Goal: Task Accomplishment & Management: Complete application form

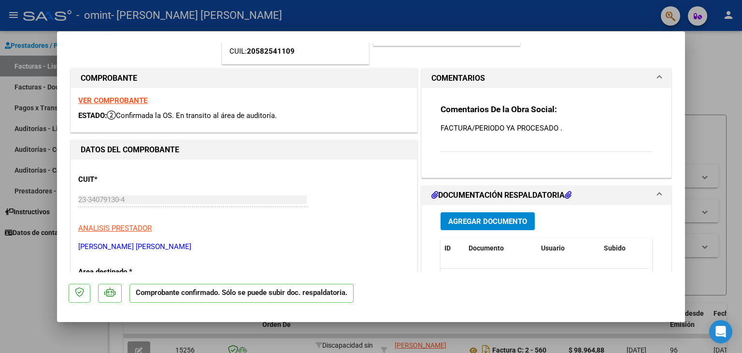
scroll to position [145, 0]
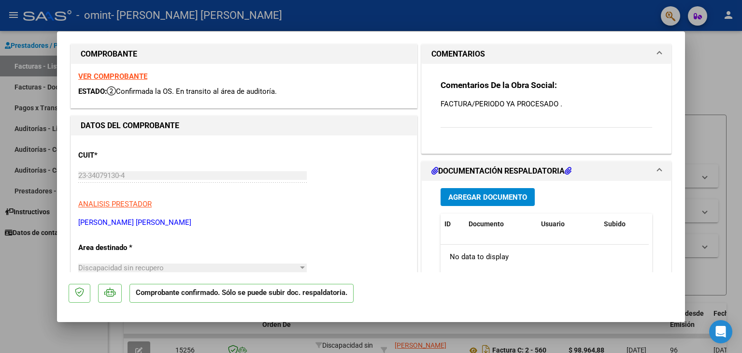
click at [471, 198] on span "Agregar Documento" at bounding box center [488, 197] width 79 height 9
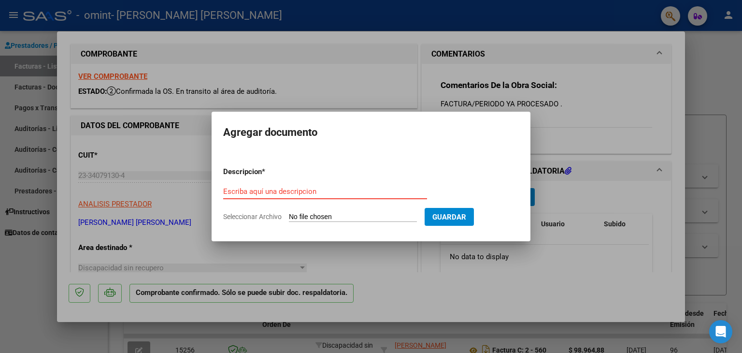
click at [441, 162] on form "Descripcion * Escriba aquí una descripcion Seleccionar Archivo Guardar" at bounding box center [371, 194] width 296 height 71
click at [361, 214] on input "Seleccionar Archivo" at bounding box center [353, 217] width 128 height 9
click at [474, 215] on button "Guardar" at bounding box center [449, 217] width 49 height 18
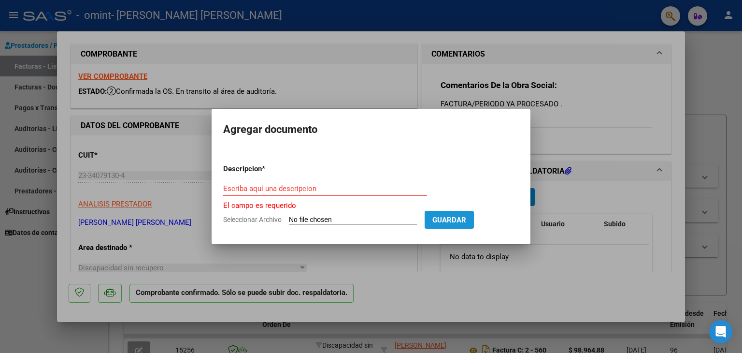
click at [466, 217] on span "Guardar" at bounding box center [450, 220] width 34 height 9
click at [559, 191] on div at bounding box center [371, 176] width 742 height 353
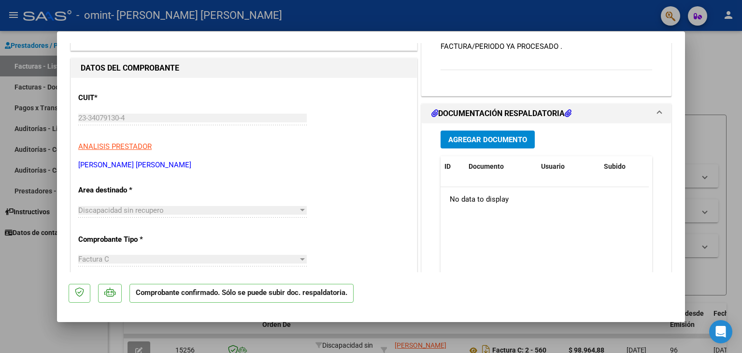
scroll to position [193, 0]
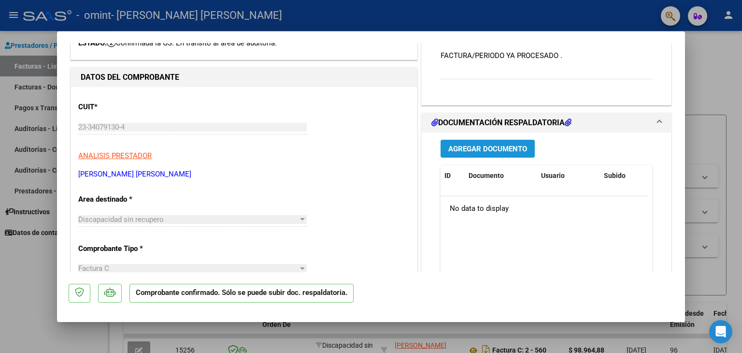
click at [522, 155] on button "Agregar Documento" at bounding box center [488, 149] width 94 height 18
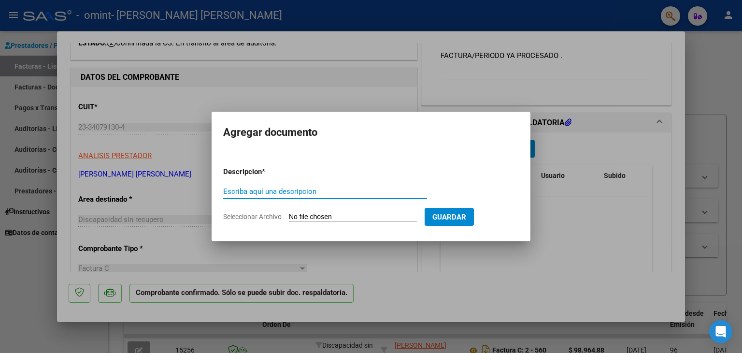
click at [332, 192] on input "Escriba aquí una descripcion" at bounding box center [325, 191] width 204 height 9
type input "PLANILLA DE ASISTENCIA"
click at [471, 206] on form "Descripcion * PLANILLA DE ASISTENCIA Escriba aquí una descripcion Seleccionar A…" at bounding box center [371, 194] width 296 height 71
click at [466, 213] on span "Guardar" at bounding box center [450, 217] width 34 height 9
drag, startPoint x: 314, startPoint y: 239, endPoint x: 316, endPoint y: 223, distance: 15.7
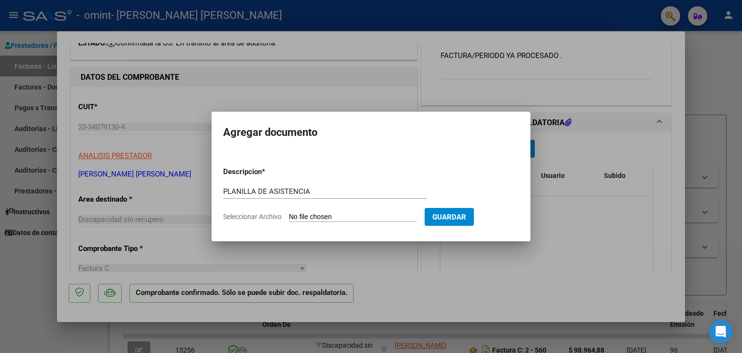
click at [319, 229] on mat-dialog-container "Agregar documento Descripcion * PLANILLA DE ASISTENCIA Escriba aquí una descrip…" at bounding box center [371, 177] width 319 height 130
click at [317, 218] on input "Seleccionar Archivo" at bounding box center [353, 217] width 128 height 9
click at [320, 215] on input "Seleccionar Archivo" at bounding box center [353, 217] width 128 height 9
type input "C:\fakepath\[PERSON_NAME][DATE] (1).pdf"
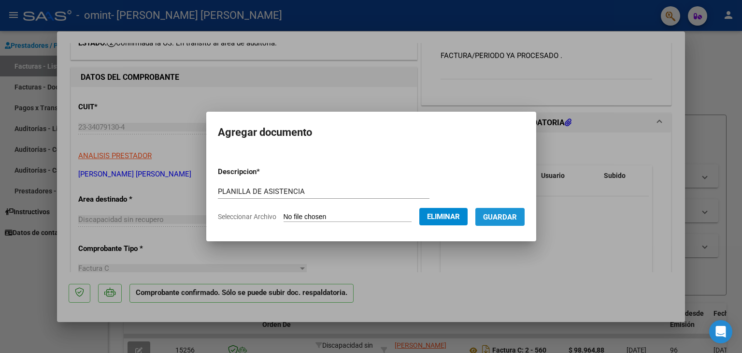
click at [508, 219] on span "Guardar" at bounding box center [500, 217] width 34 height 9
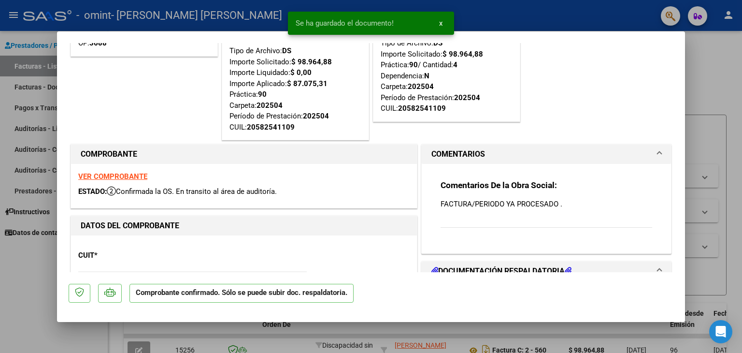
scroll to position [0, 0]
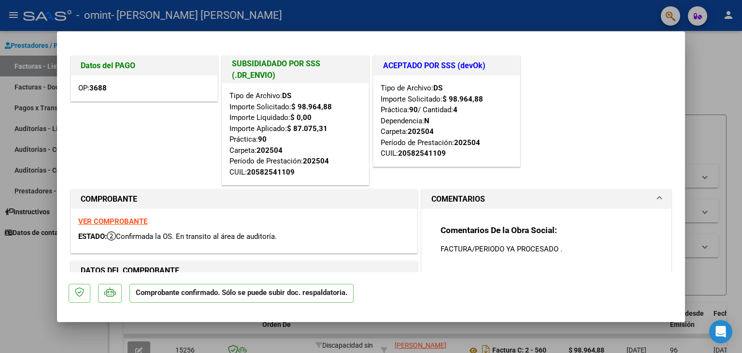
click at [702, 64] on div at bounding box center [371, 176] width 742 height 353
type input "$ 0,00"
